Goal: Transaction & Acquisition: Purchase product/service

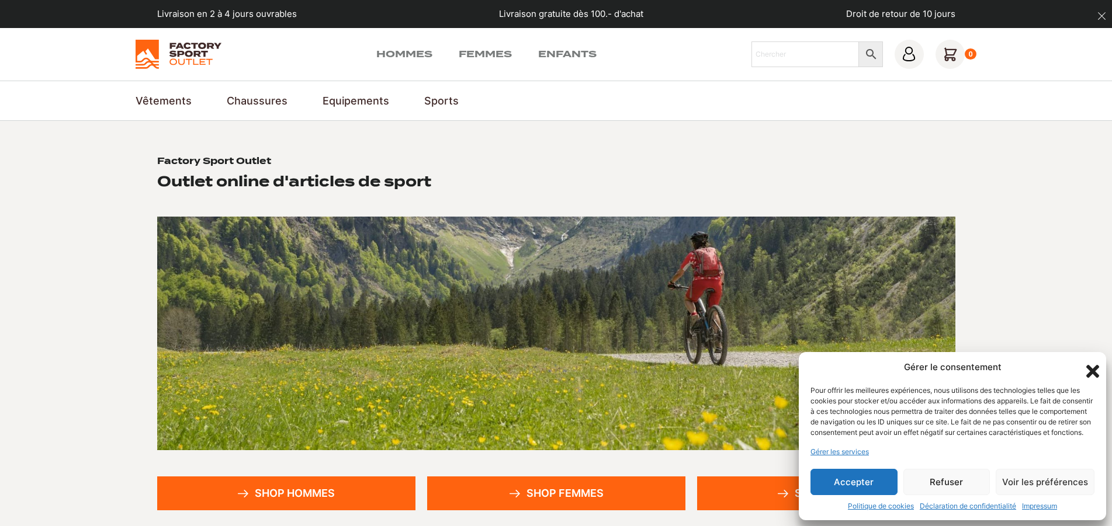
click at [1097, 362] on icon "Fermer la boîte de dialogue" at bounding box center [1092, 372] width 20 height 20
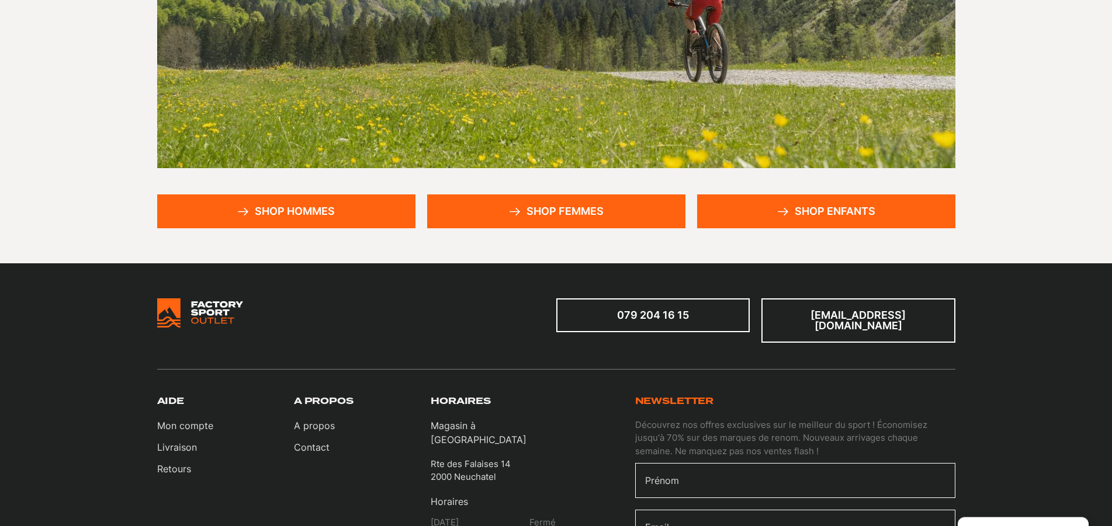
scroll to position [298, 0]
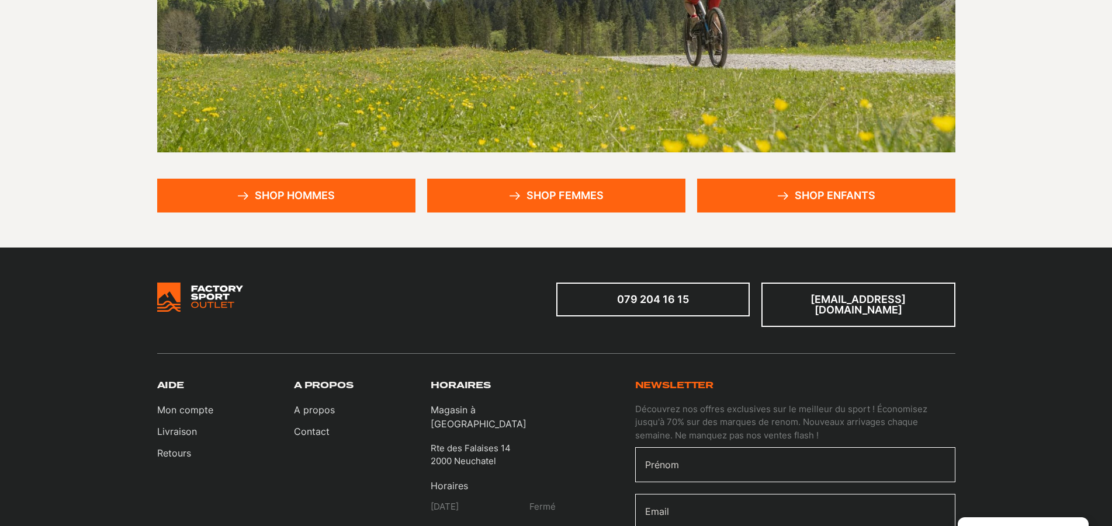
click at [602, 196] on link "Shop femmes" at bounding box center [556, 196] width 258 height 34
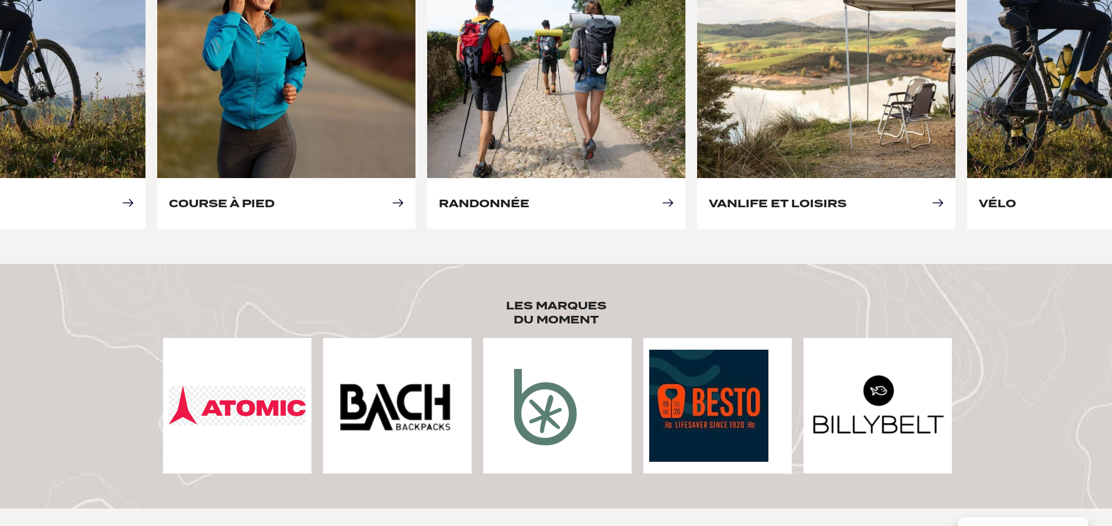
scroll to position [477, 0]
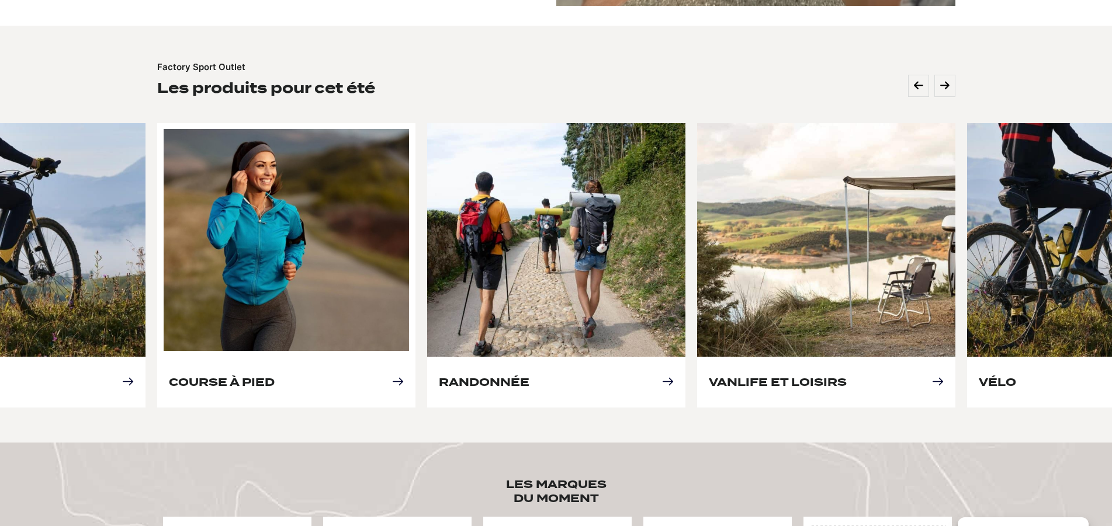
click at [275, 376] on link "Course à pied" at bounding box center [222, 382] width 106 height 12
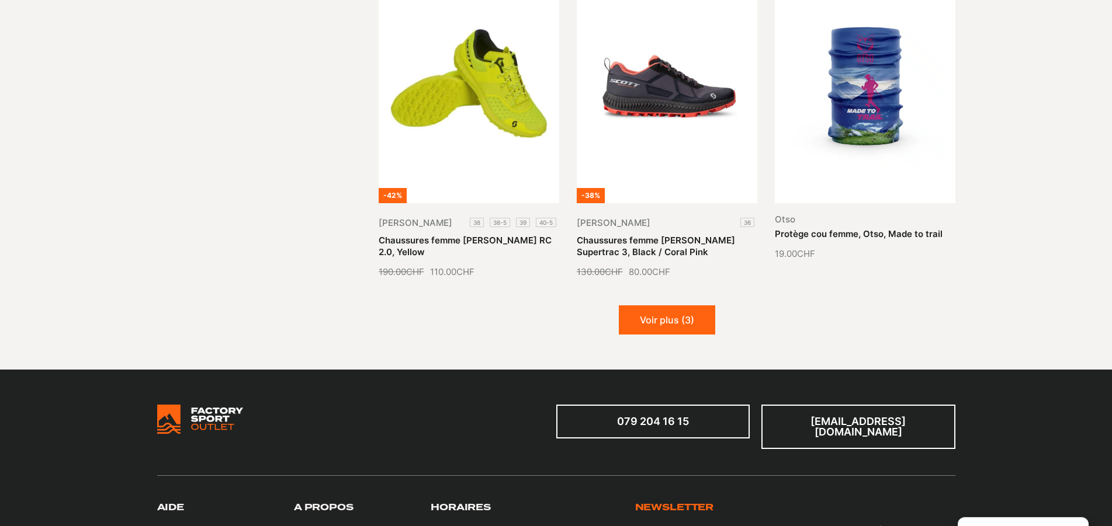
scroll to position [1430, 0]
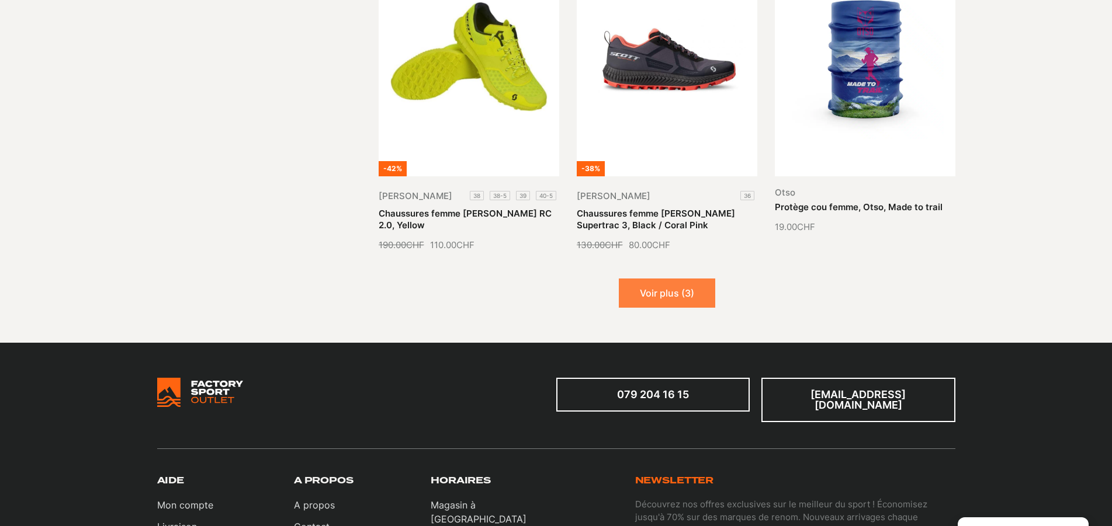
click at [667, 280] on button "Voir plus (3)" at bounding box center [667, 293] width 96 height 29
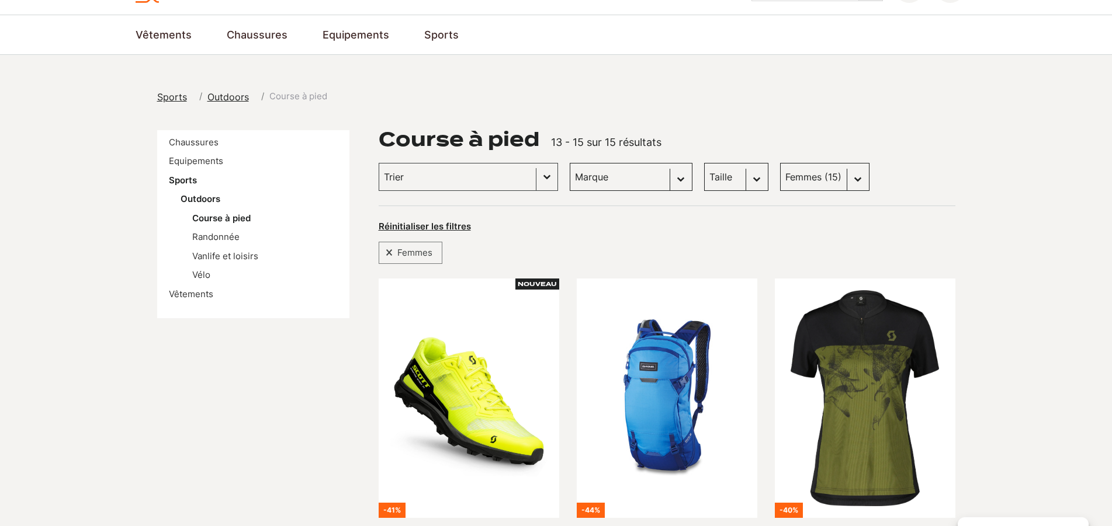
scroll to position [0, 0]
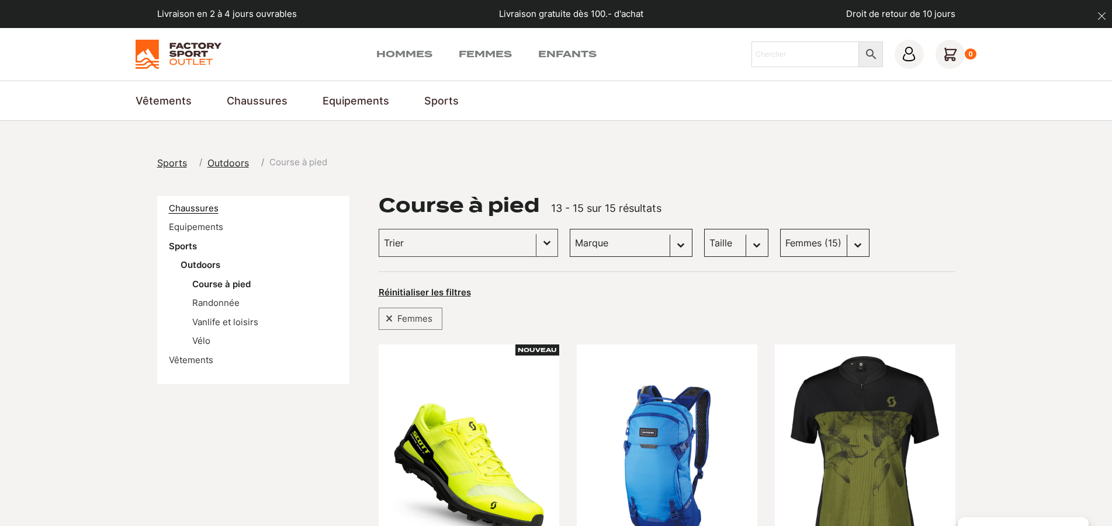
click at [203, 204] on link "Chaussures" at bounding box center [194, 208] width 50 height 11
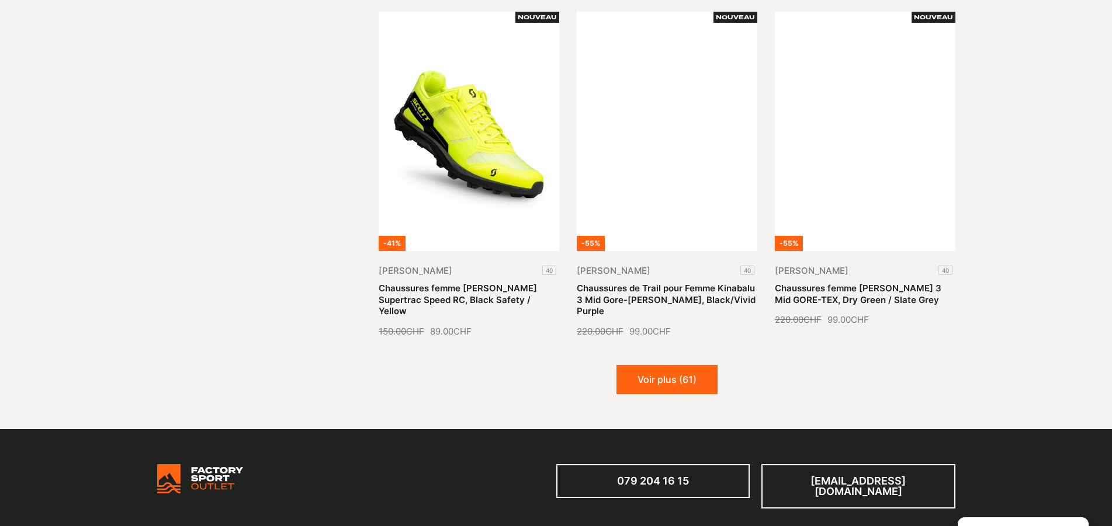
scroll to position [1370, 0]
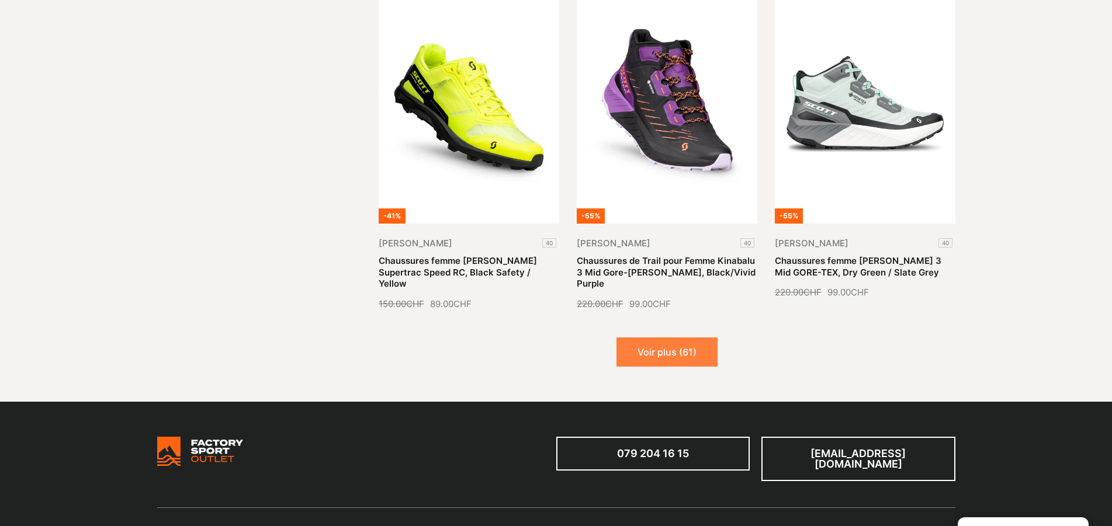
click at [683, 338] on button "Voir plus (61)" at bounding box center [666, 352] width 101 height 29
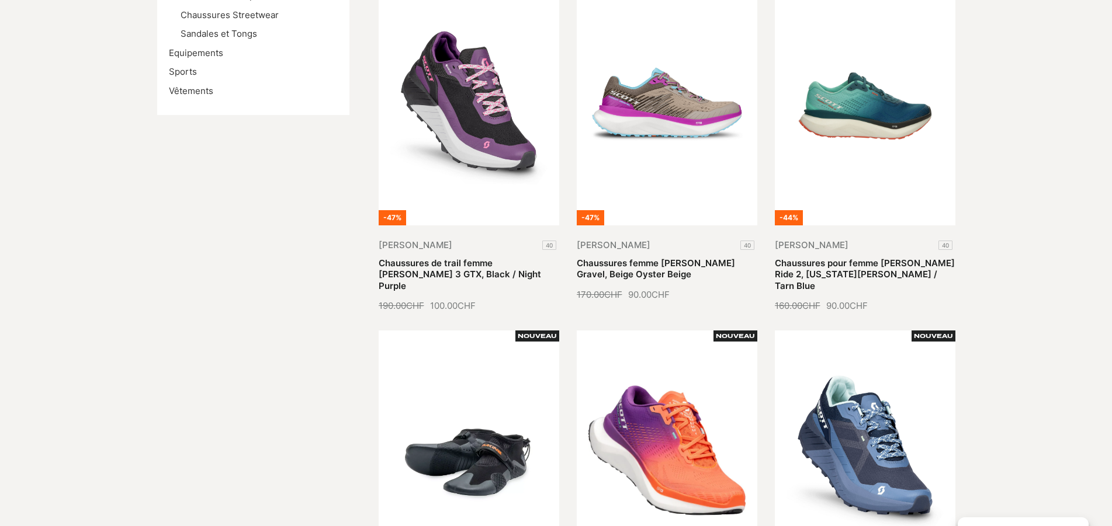
scroll to position [0, 0]
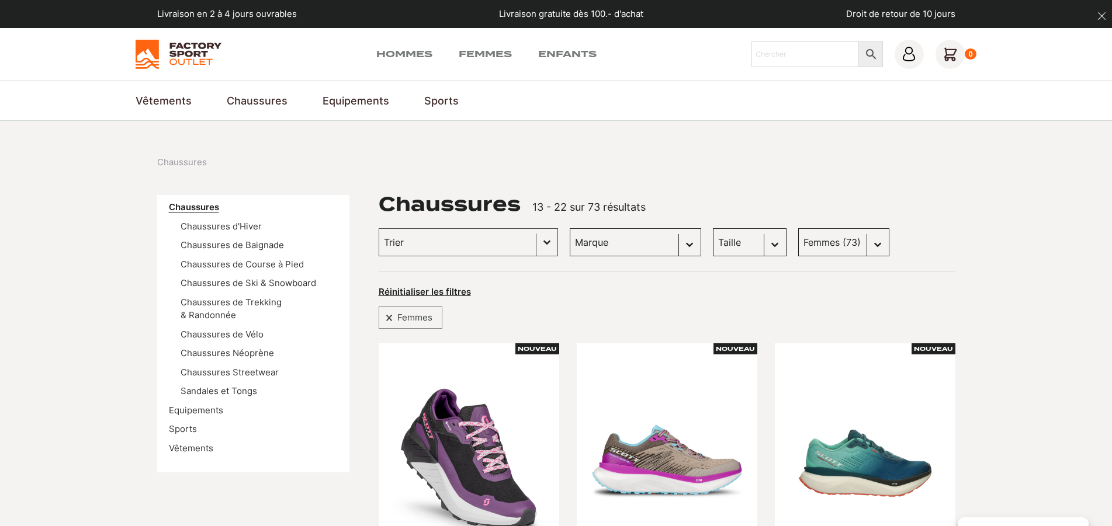
click at [192, 210] on link "Chaussures" at bounding box center [194, 207] width 50 height 11
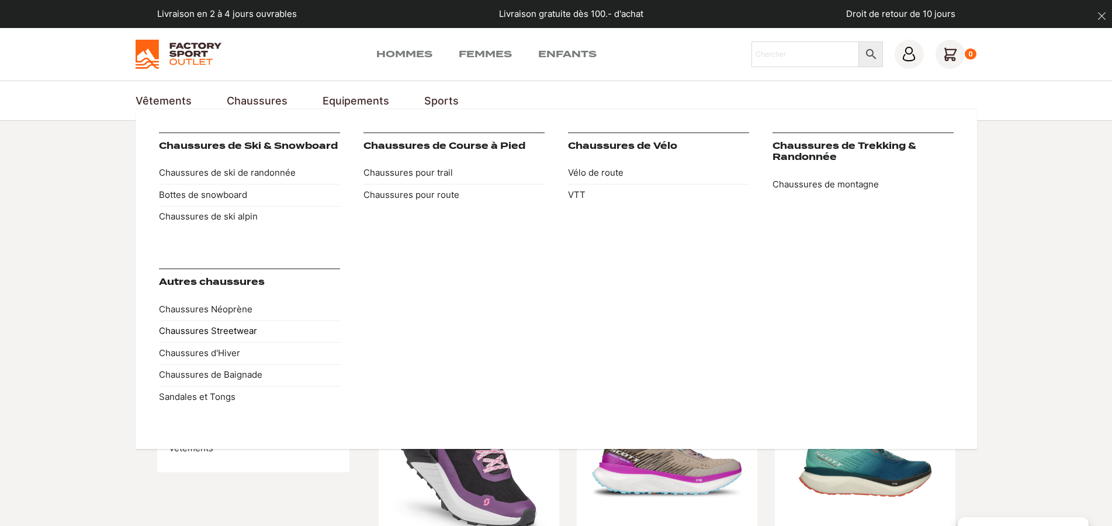
click at [226, 332] on link "Chaussures Streetwear" at bounding box center [249, 332] width 181 height 22
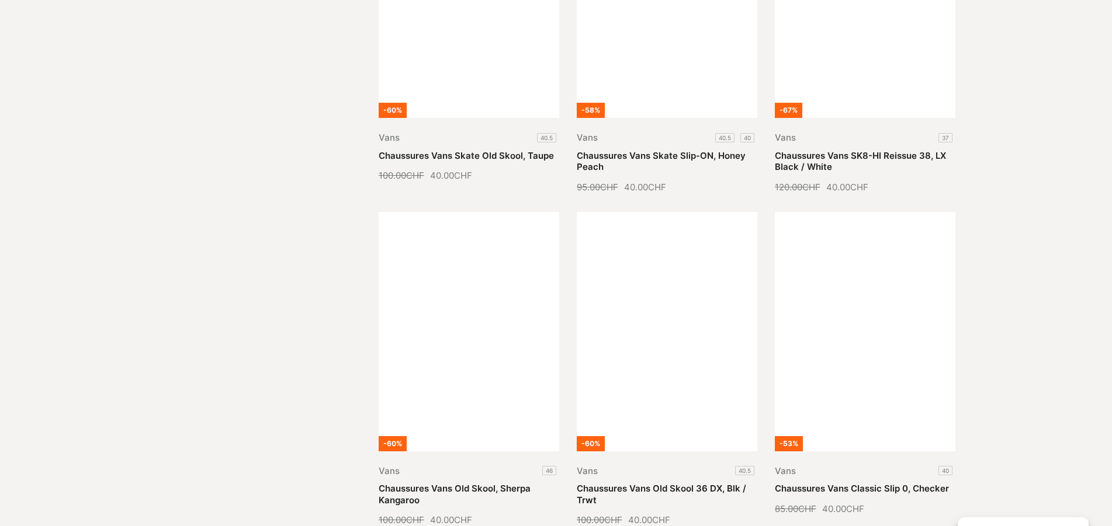
scroll to position [1311, 0]
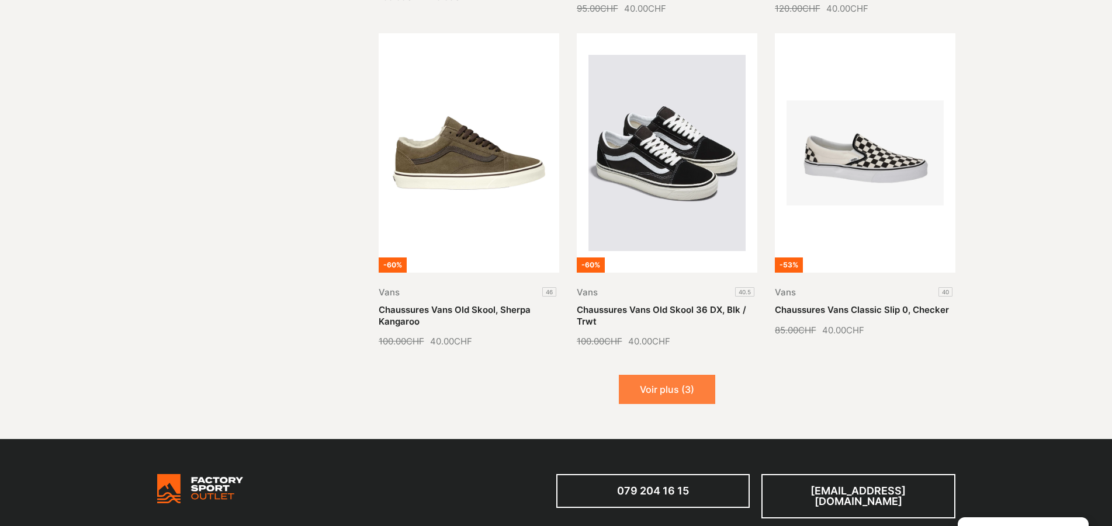
click at [696, 388] on button "Voir plus (3)" at bounding box center [667, 389] width 96 height 29
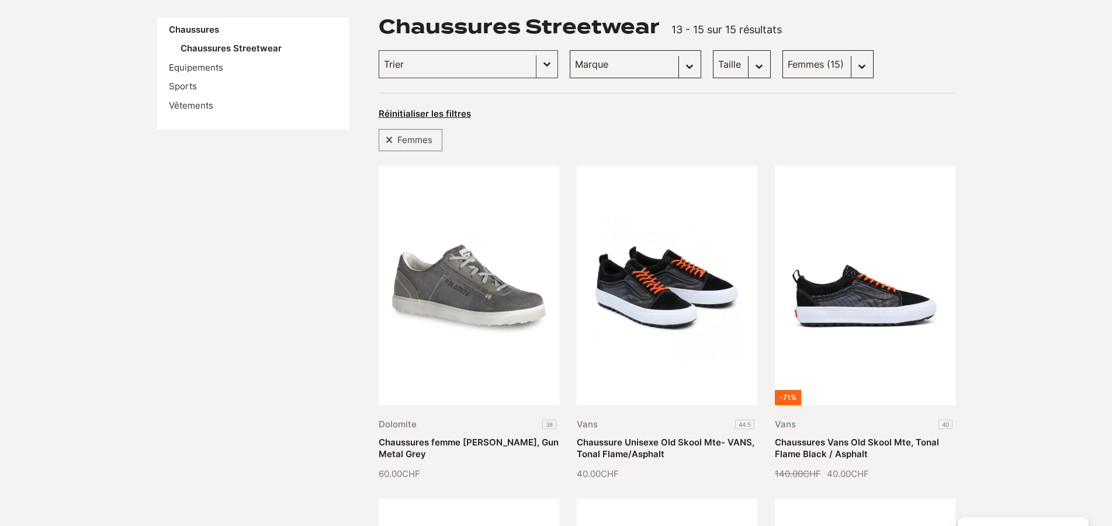
scroll to position [0, 0]
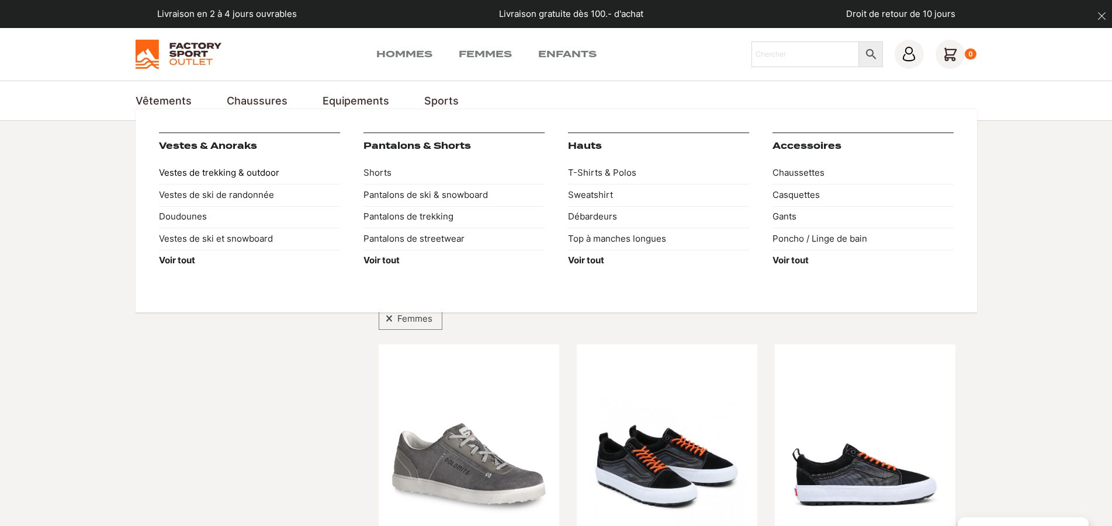
click at [219, 168] on link "Vestes de trekking & outdoor" at bounding box center [249, 173] width 181 height 22
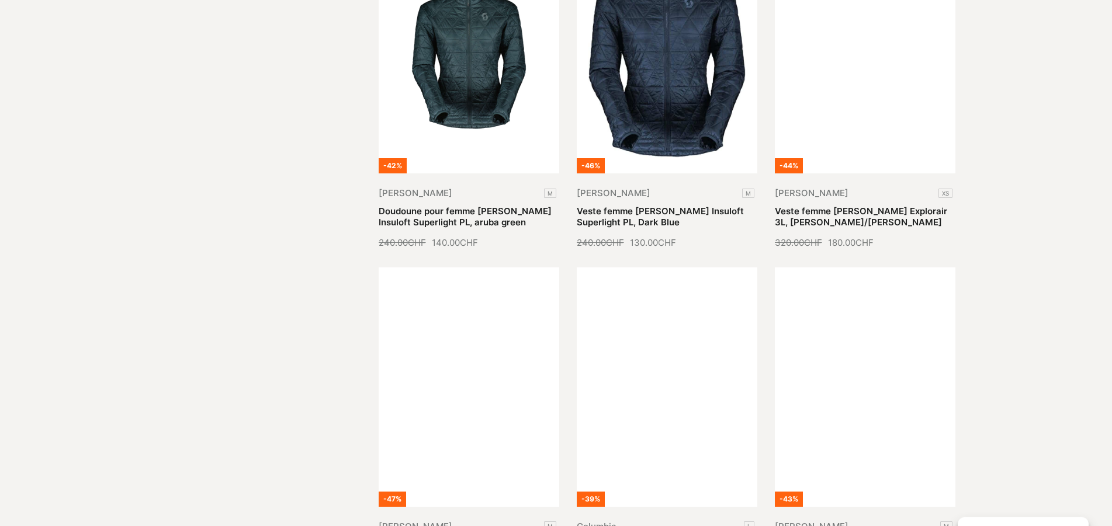
scroll to position [1370, 0]
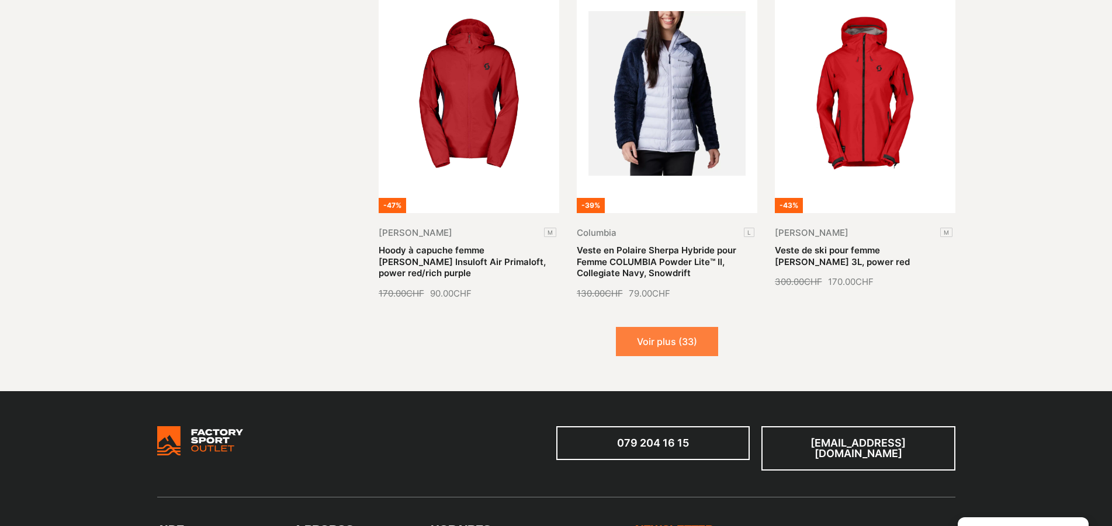
click at [665, 350] on button "Voir plus (33)" at bounding box center [667, 341] width 102 height 29
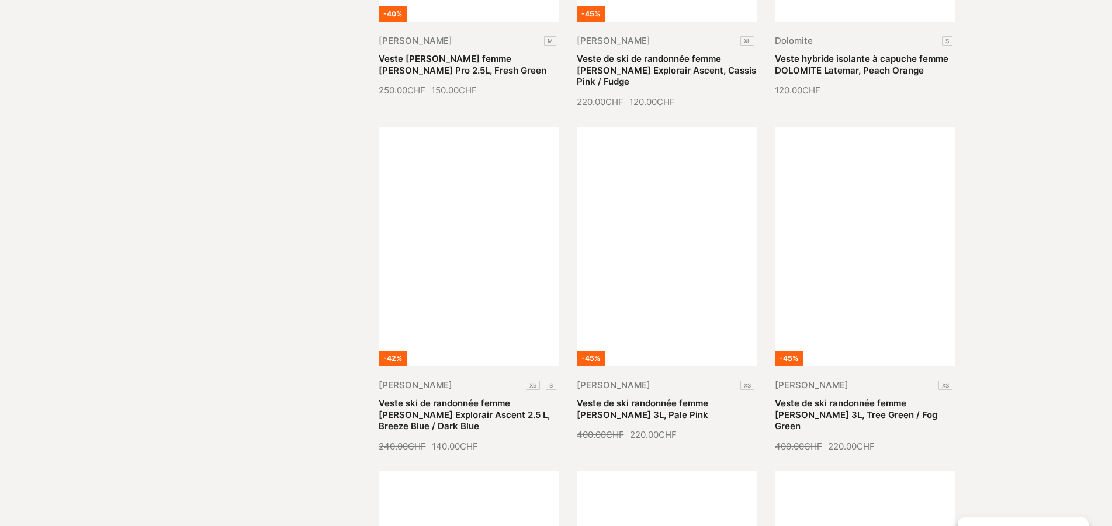
scroll to position [1490, 0]
